Goal: Task Accomplishment & Management: Use online tool/utility

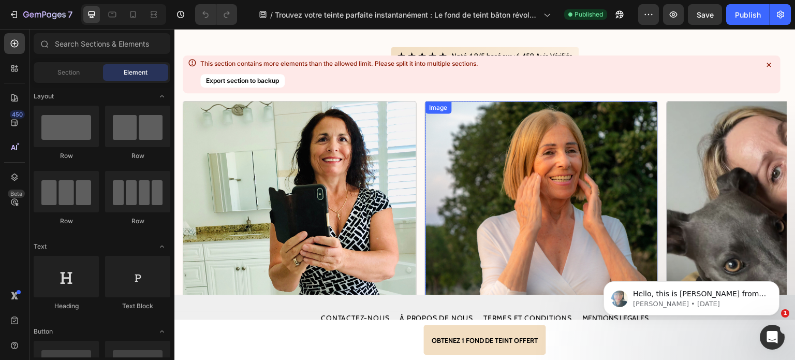
scroll to position [3721, 0]
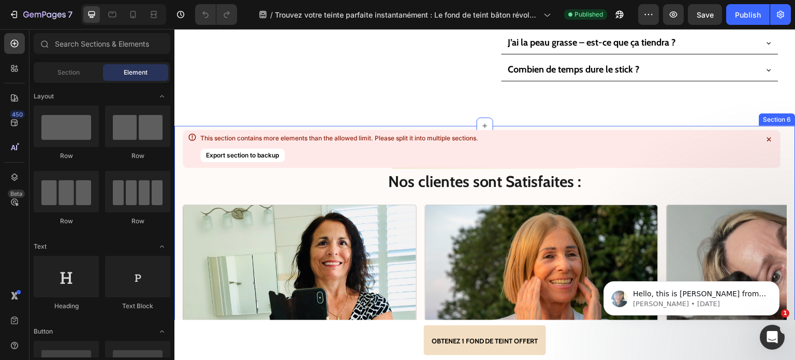
click at [765, 140] on icon at bounding box center [769, 139] width 10 height 10
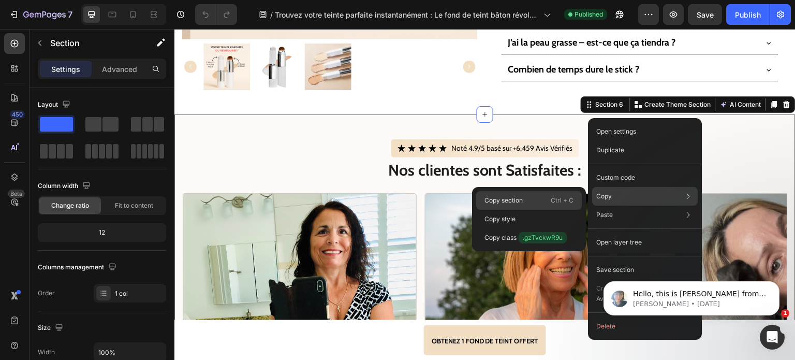
click at [537, 195] on div "Copy section Ctrl + C" at bounding box center [529, 200] width 106 height 19
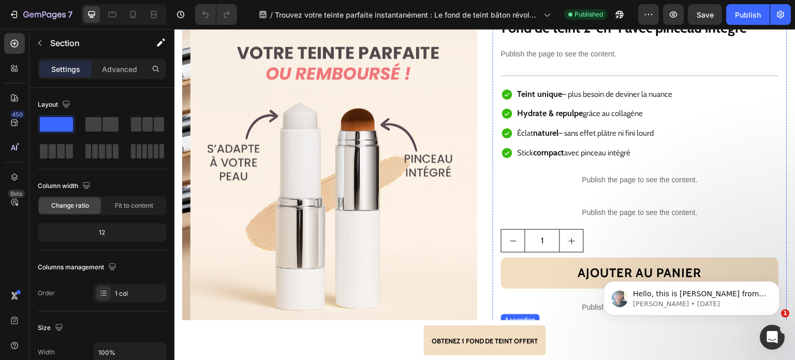
scroll to position [3307, 0]
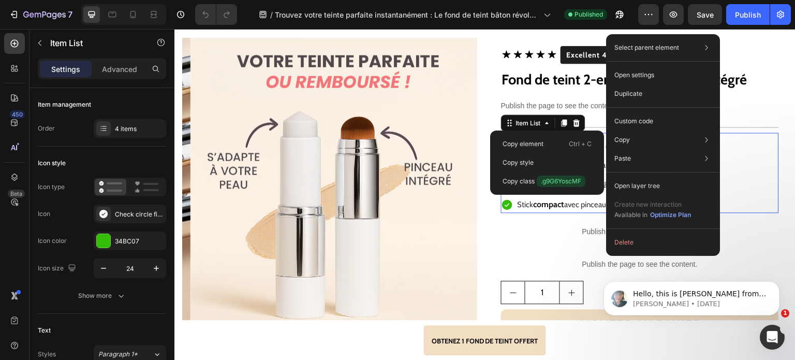
drag, startPoint x: 547, startPoint y: 145, endPoint x: 285, endPoint y: 4, distance: 297.7
click at [546, 145] on div "Copy element Ctrl + C" at bounding box center [547, 144] width 106 height 19
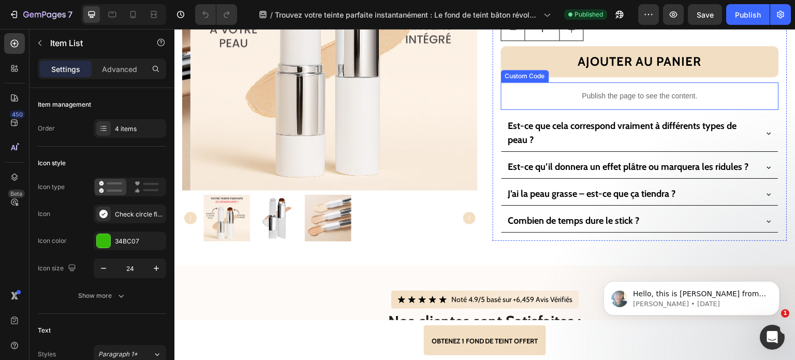
scroll to position [3617, 0]
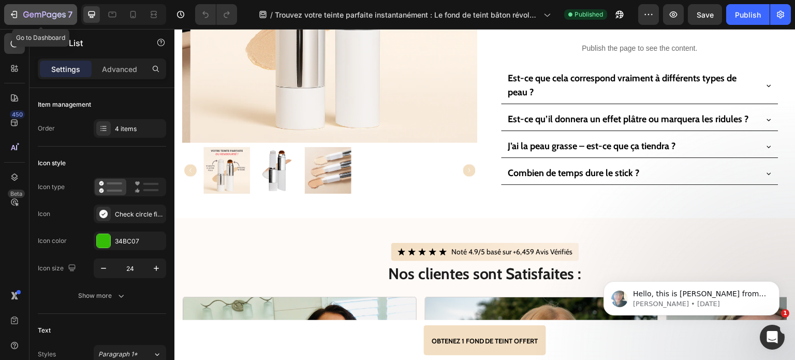
click at [21, 11] on div "7" at bounding box center [41, 14] width 64 height 12
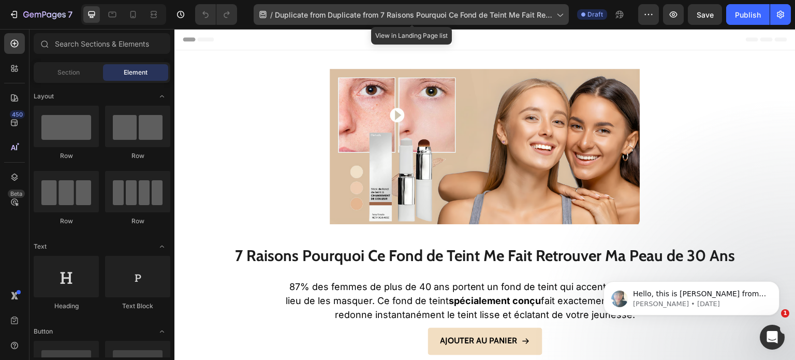
click at [364, 13] on span "Duplicate from Duplicate from 7 Raisons Pourquoi Ce Fond de Teint Me Fait Retro…" at bounding box center [413, 14] width 277 height 11
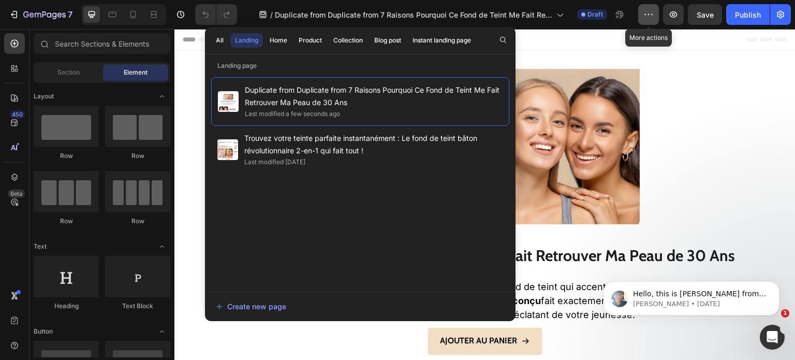
click at [652, 10] on icon "button" at bounding box center [649, 14] width 10 height 10
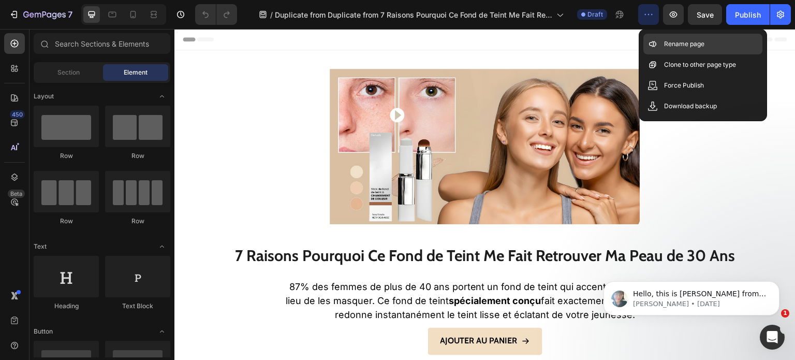
click at [650, 45] on icon at bounding box center [653, 44] width 10 height 10
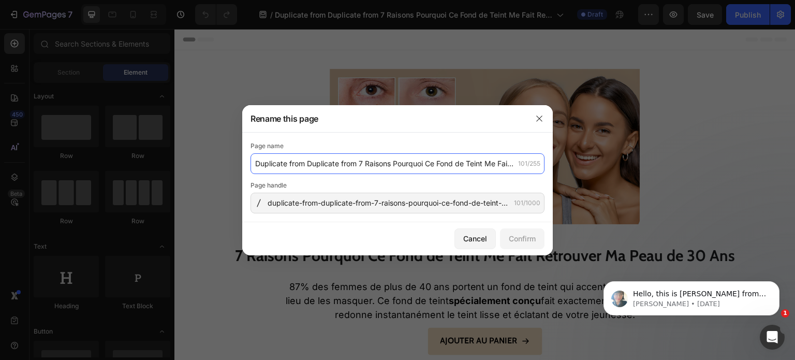
click at [333, 162] on input "Duplicate from Duplicate from 7 Raisons Pourquoi Ce Fond de Teint Me Fait Retro…" at bounding box center [398, 163] width 294 height 21
drag, startPoint x: 361, startPoint y: 161, endPoint x: 207, endPoint y: 167, distance: 153.9
click at [207, 167] on div "Rename this page Page name Duplicate from Duplicate from 7 Raisons Pourquoi Ce …" at bounding box center [397, 180] width 795 height 360
drag, startPoint x: 408, startPoint y: 166, endPoint x: 462, endPoint y: 167, distance: 53.9
click at [462, 167] on input "7 Raisons Pourquoi Ce Fond de Teint Me Fait Retrouver Ma Peau de 30 Ans" at bounding box center [398, 163] width 294 height 21
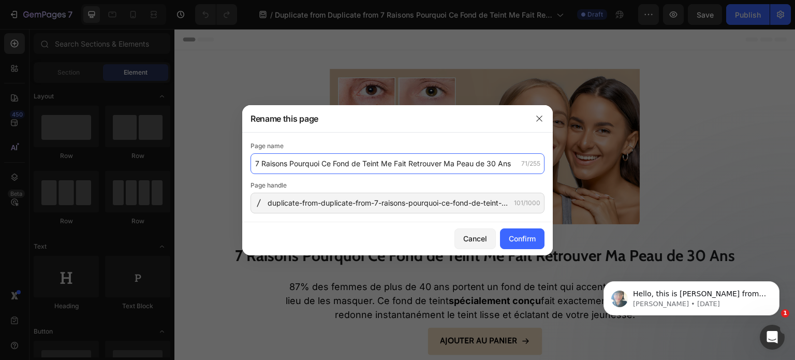
type input "7 Raisons Pourquoi Ce Fond de Teint Me Fait Retrouver Ma Peau de 30 Ans"
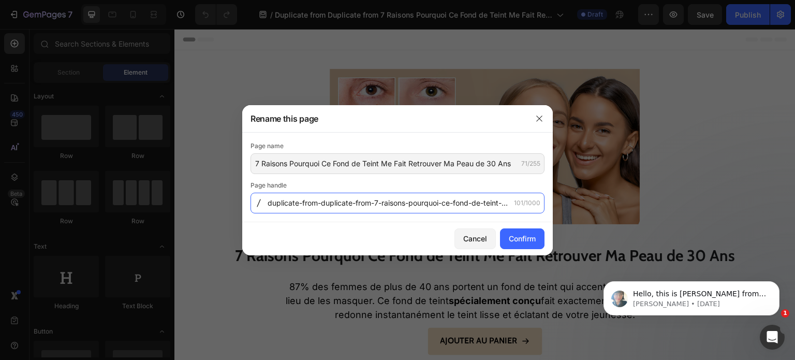
click at [373, 200] on input "duplicate-from-duplicate-from-7-raisons-pourquoi-ce-fond-de-teint-me-fait-retro…" at bounding box center [398, 203] width 294 height 21
drag, startPoint x: 375, startPoint y: 202, endPoint x: 252, endPoint y: 200, distance: 123.2
click at [252, 200] on div "duplicate-from-duplicate-from-7-raisons-pourquoi-ce-fond-de-teint-me-fait-retro…" at bounding box center [398, 203] width 294 height 21
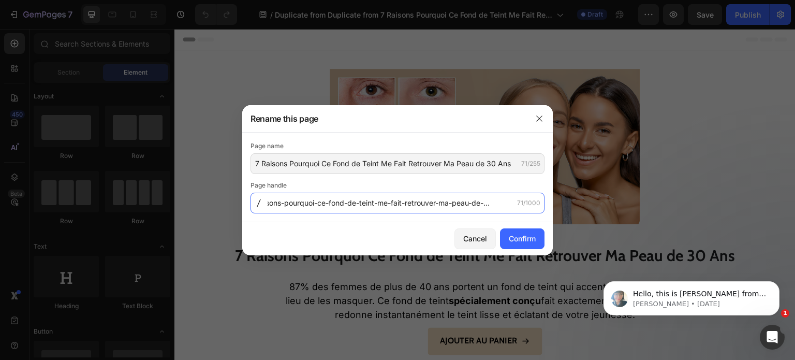
drag, startPoint x: 395, startPoint y: 201, endPoint x: 641, endPoint y: 217, distance: 247.0
click at [641, 217] on div "Rename this page Page name 7 Raisons Pourquoi Ce Fond de Teint Me Fait Retrouve…" at bounding box center [397, 180] width 795 height 360
drag, startPoint x: 365, startPoint y: 200, endPoint x: 452, endPoint y: 201, distance: 87.0
click at [452, 201] on input "7-raisons-pourquoi-ce-fond-de-teint" at bounding box center [398, 203] width 294 height 21
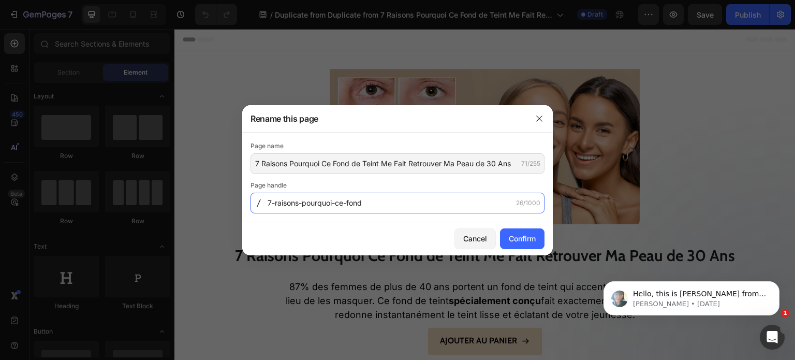
type input "7-raisons-pourquoi-ce-fond"
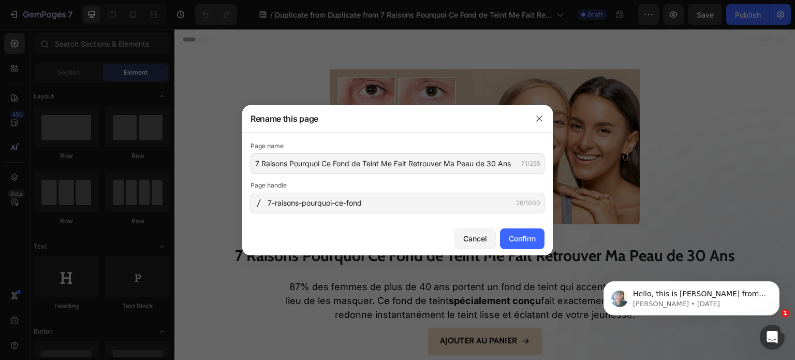
click at [538, 224] on div "Cancel Confirm" at bounding box center [397, 238] width 311 height 33
click at [536, 229] on button "Confirm" at bounding box center [522, 238] width 45 height 21
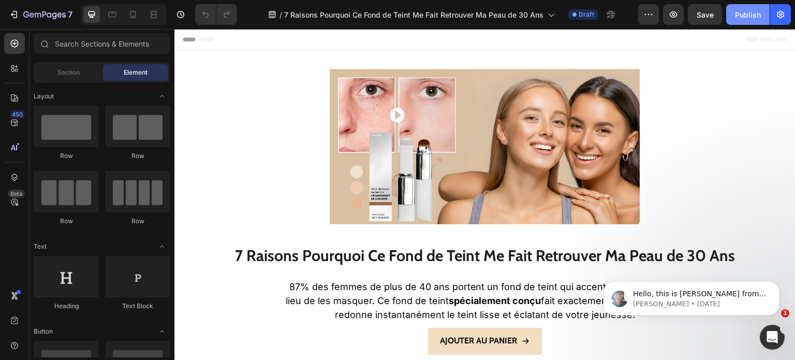
click at [733, 8] on button "Publish" at bounding box center [747, 14] width 43 height 21
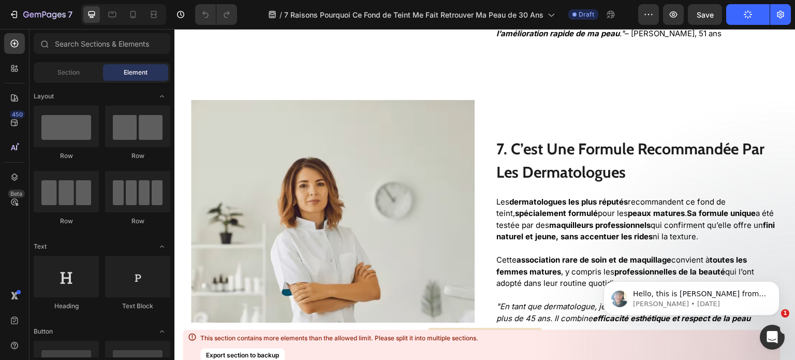
scroll to position [2810, 0]
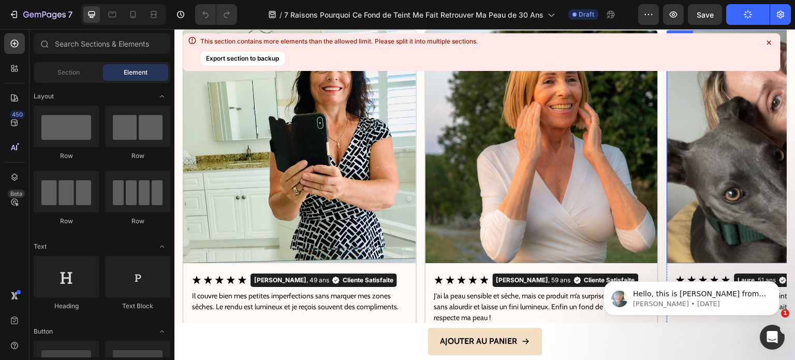
click at [770, 43] on icon at bounding box center [769, 42] width 10 height 10
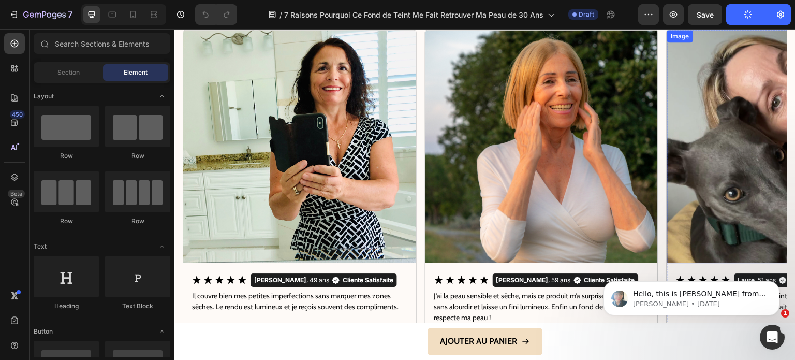
scroll to position [2758, 0]
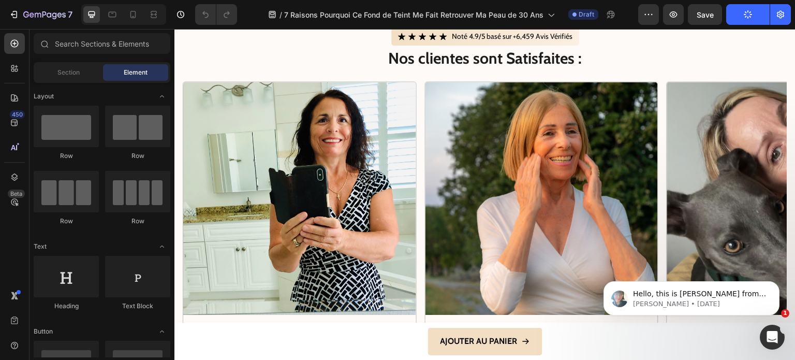
drag, startPoint x: 789, startPoint y: 302, endPoint x: 790, endPoint y: 285, distance: 17.1
click at [790, 285] on body "Hello, this is [PERSON_NAME] from GemPages again. I wanted to follow up with yo…" at bounding box center [691, 296] width 199 height 64
click at [774, 281] on icon "Dismiss notification" at bounding box center [777, 284] width 6 height 6
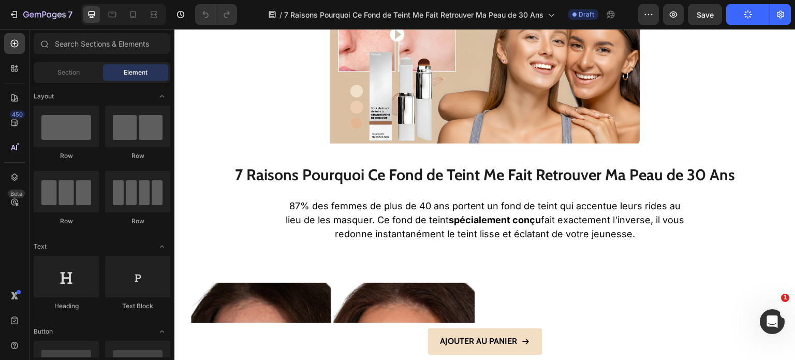
scroll to position [0, 0]
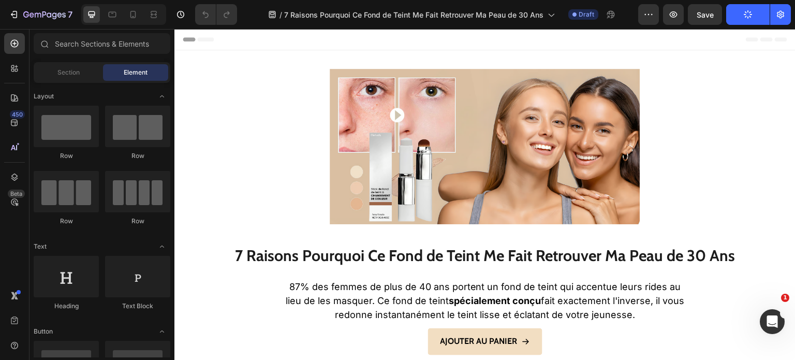
drag, startPoint x: 791, startPoint y: 307, endPoint x: 956, endPoint y: 51, distance: 304.2
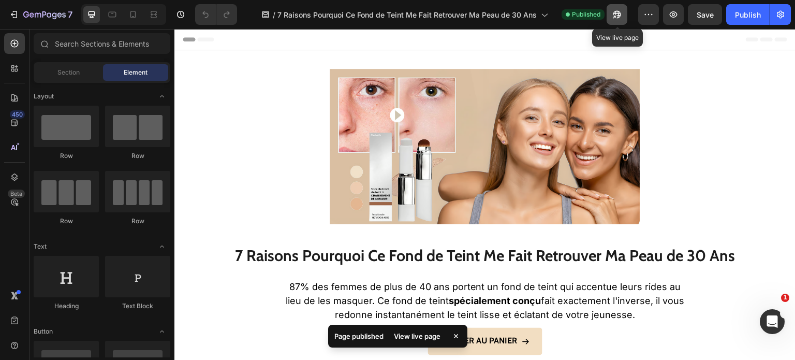
click at [621, 8] on button "button" at bounding box center [617, 14] width 21 height 21
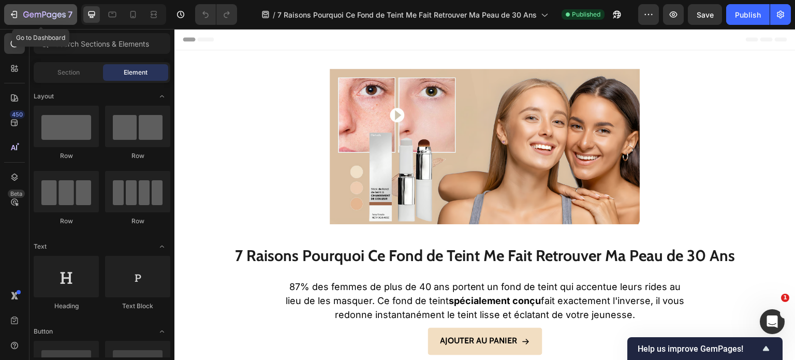
click at [27, 14] on icon "button" at bounding box center [44, 15] width 42 height 9
